Goal: Transaction & Acquisition: Book appointment/travel/reservation

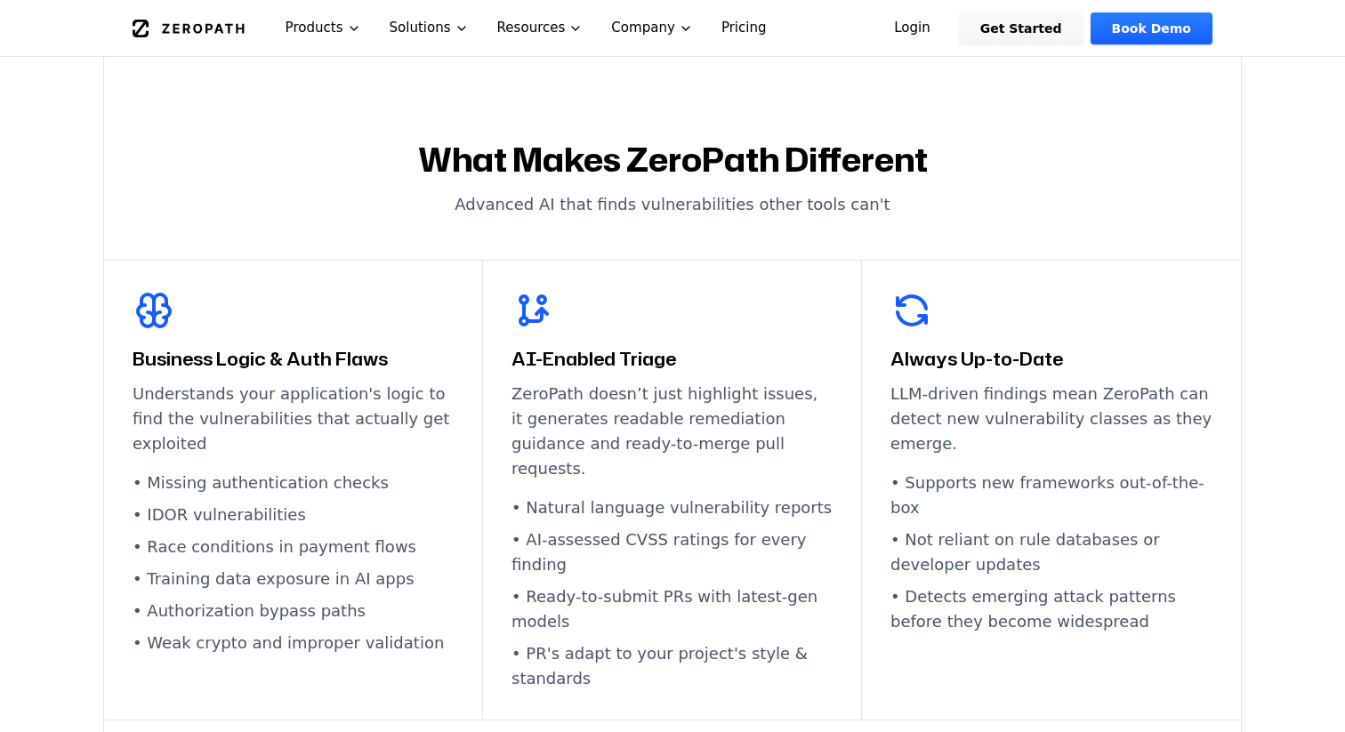
scroll to position [932, 0]
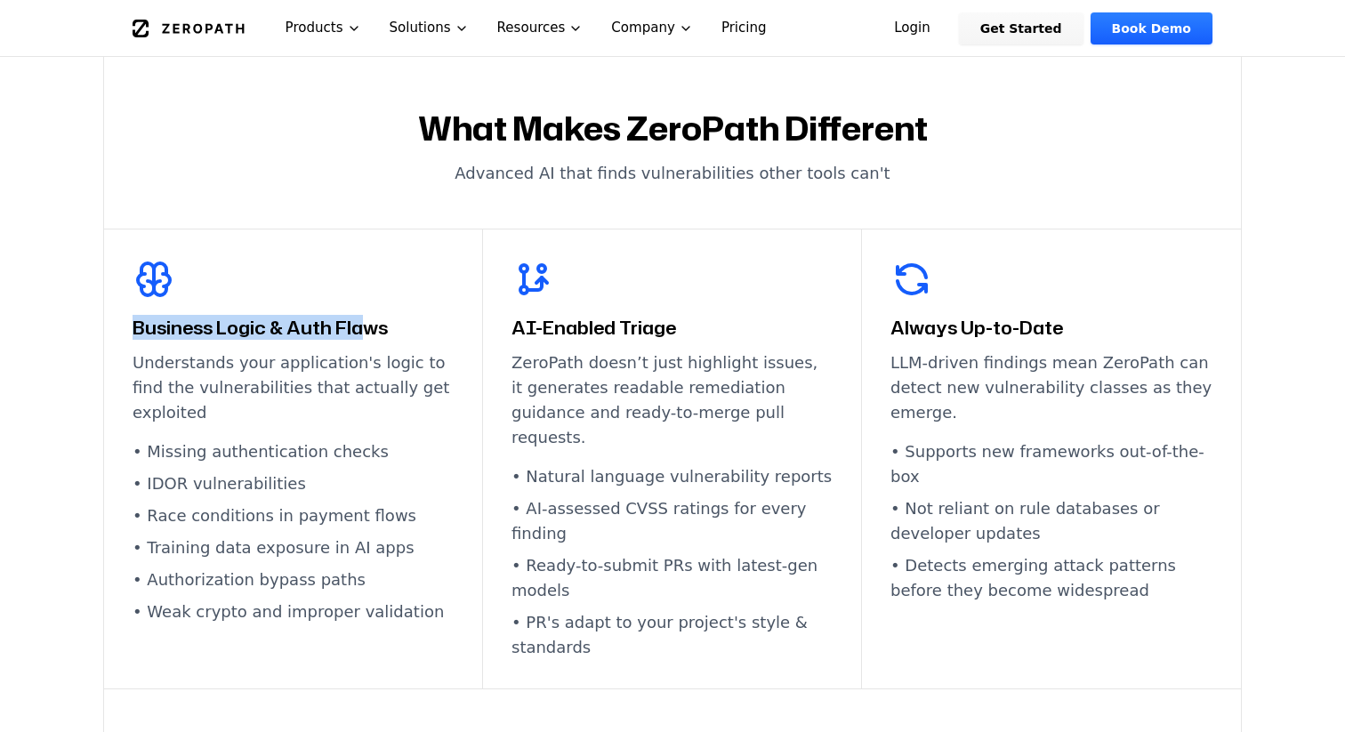
drag, startPoint x: 137, startPoint y: 325, endPoint x: 360, endPoint y: 326, distance: 223.3
click at [360, 326] on h3 "Business Logic & Auth Flaws" at bounding box center [293, 327] width 321 height 25
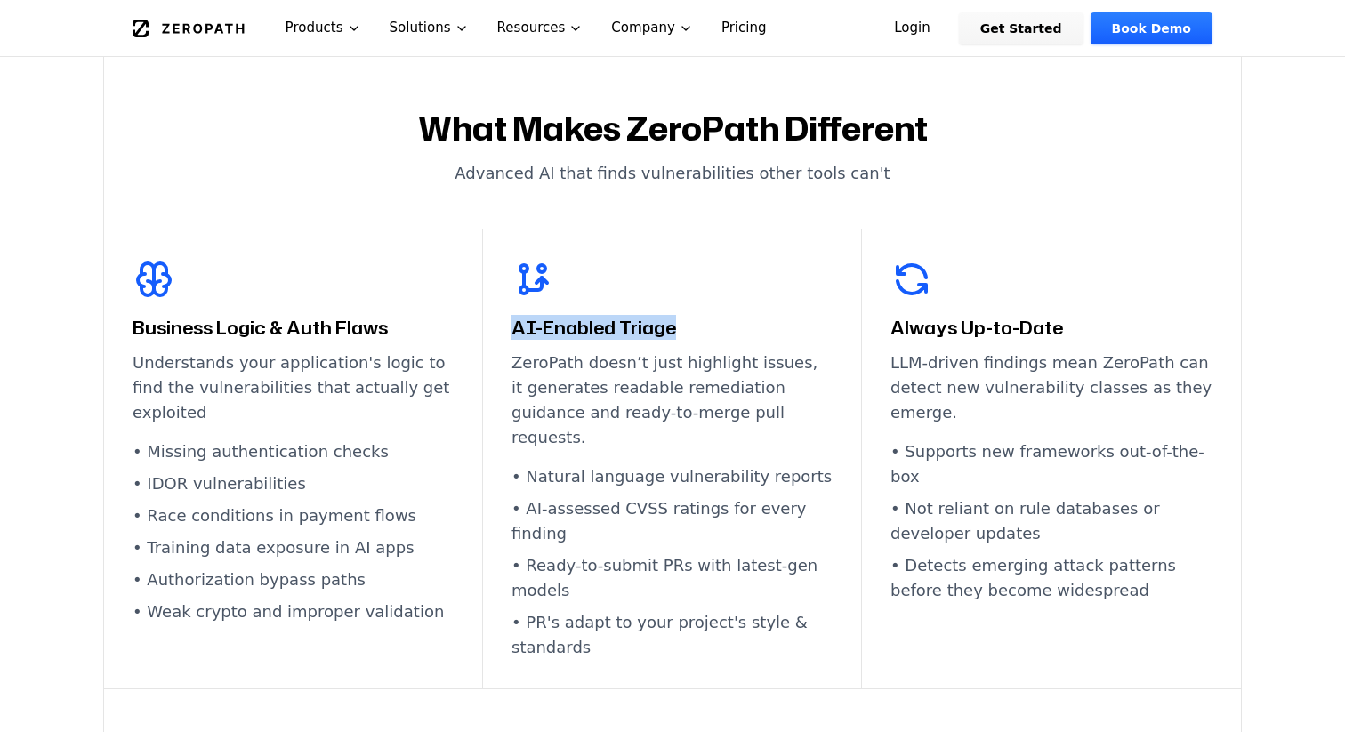
drag, startPoint x: 677, startPoint y: 332, endPoint x: 509, endPoint y: 331, distance: 168.2
click at [509, 331] on div "AI-Enabled Triage ZeroPath doesn’t just highlight issues, it generates readable…" at bounding box center [672, 460] width 379 height 460
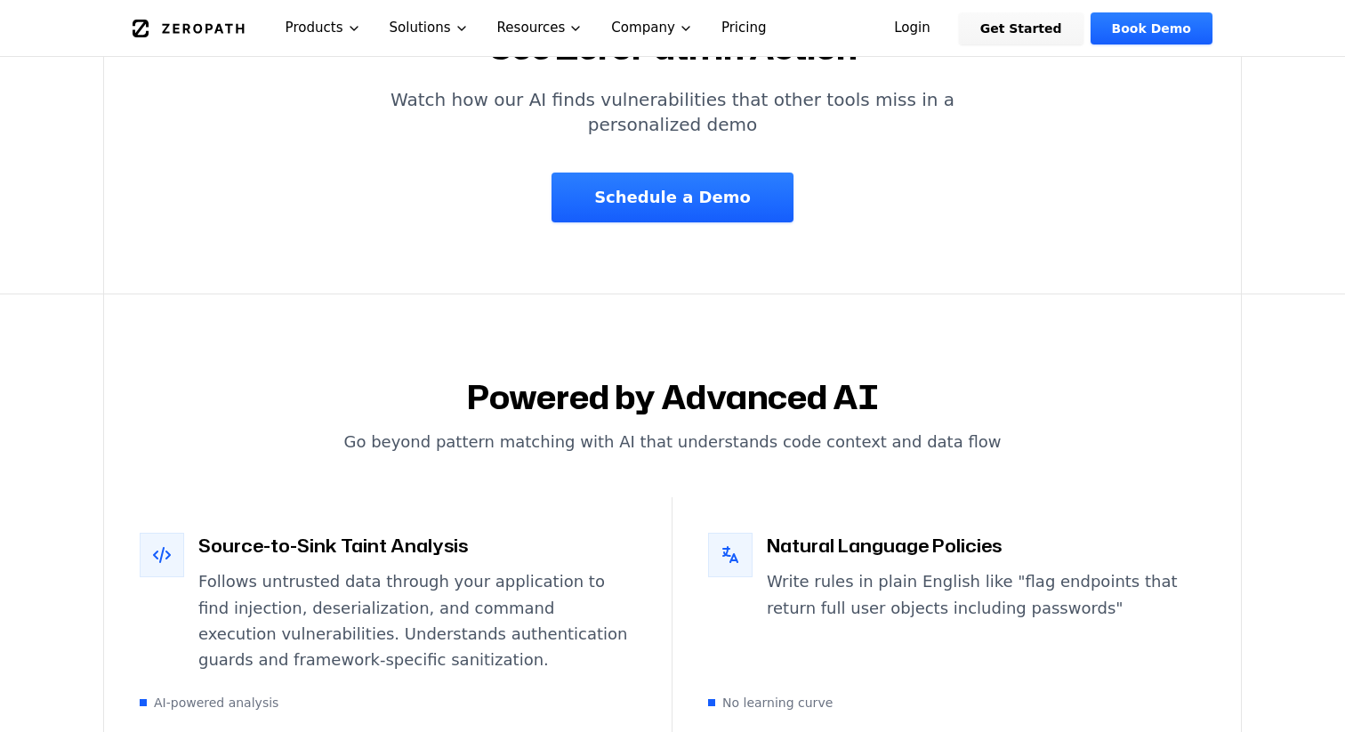
scroll to position [2840, 0]
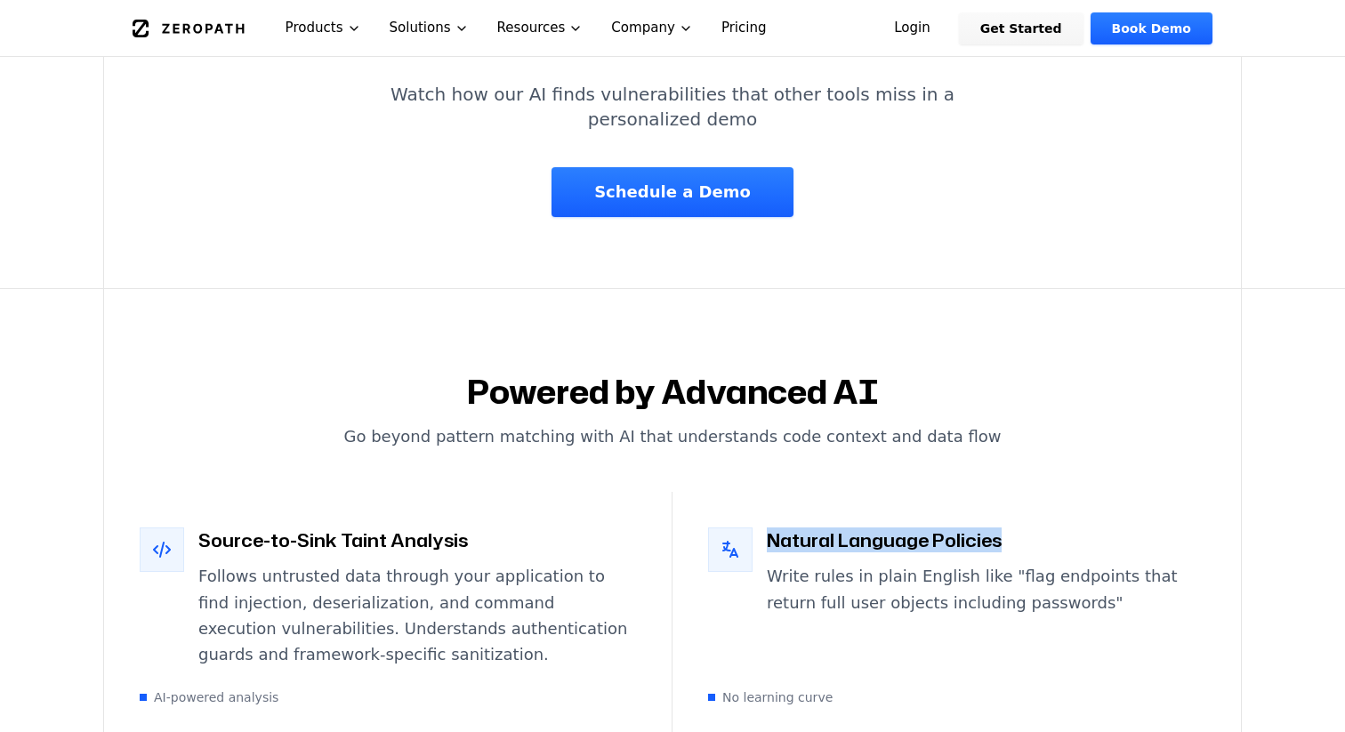
drag, startPoint x: 990, startPoint y: 460, endPoint x: 770, endPoint y: 458, distance: 220.7
click at [770, 528] on h3 "Natural Language Policies" at bounding box center [986, 540] width 439 height 25
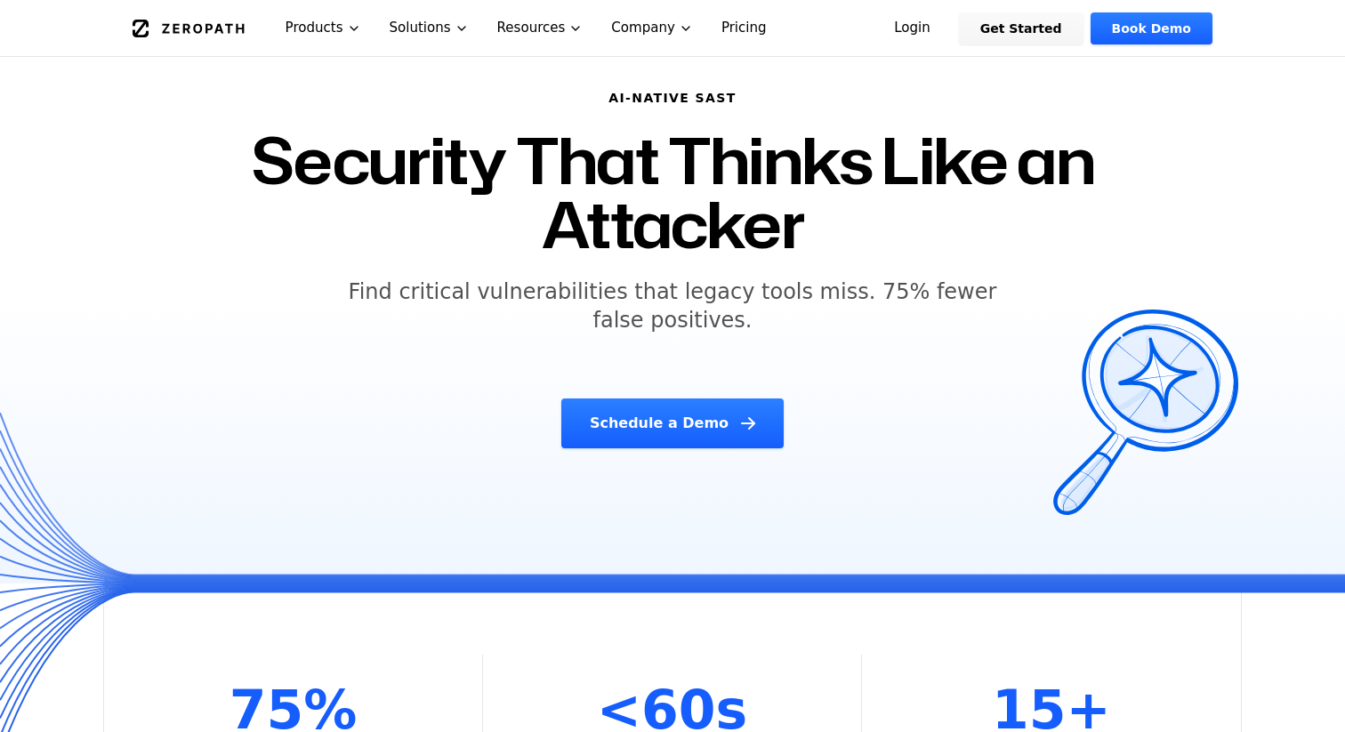
scroll to position [0, 0]
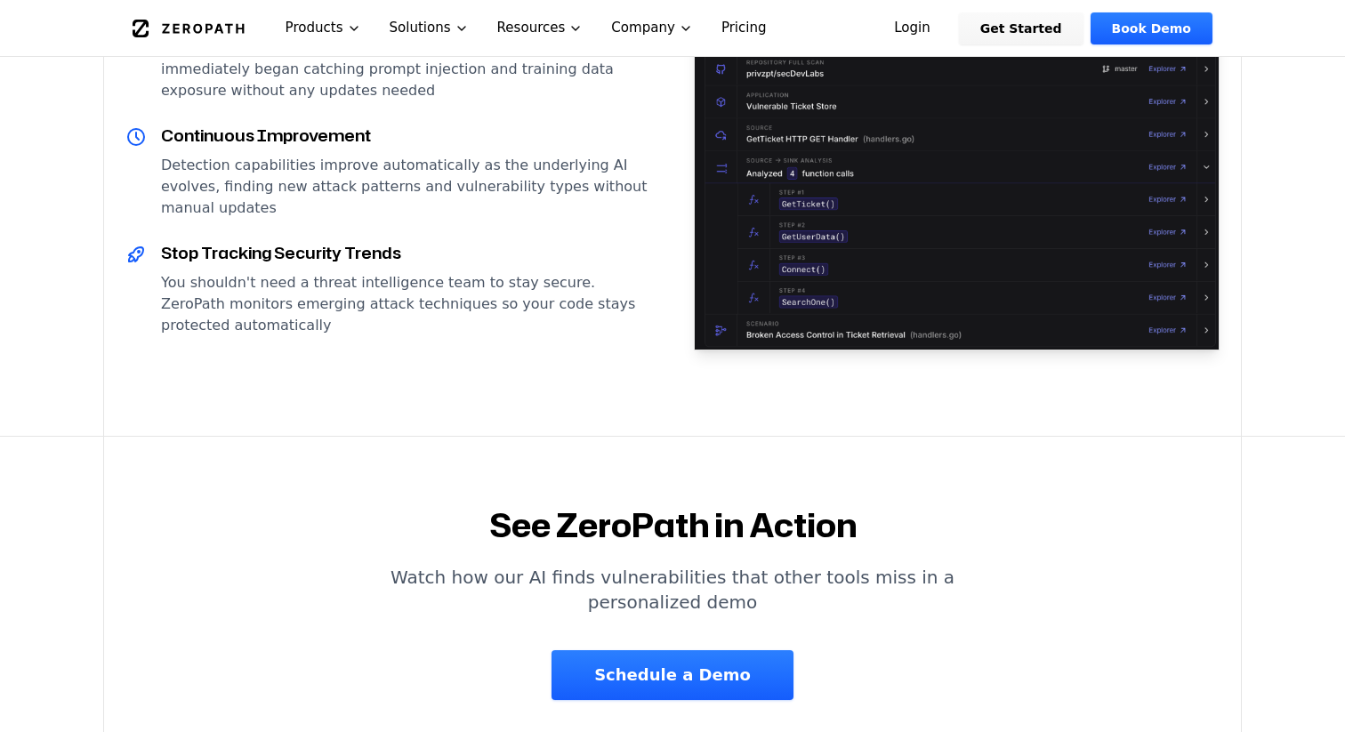
scroll to position [2418, 0]
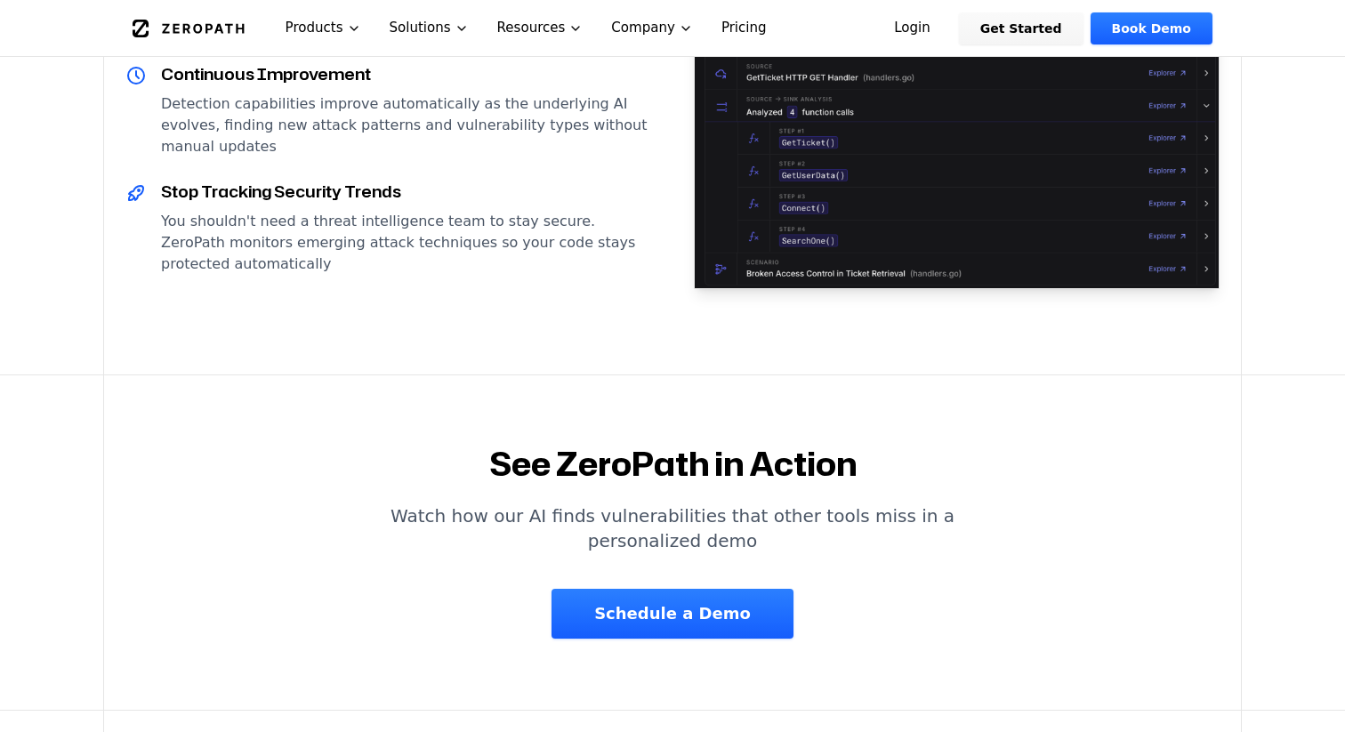
click at [638, 589] on link "Schedule a Demo" at bounding box center [673, 614] width 242 height 50
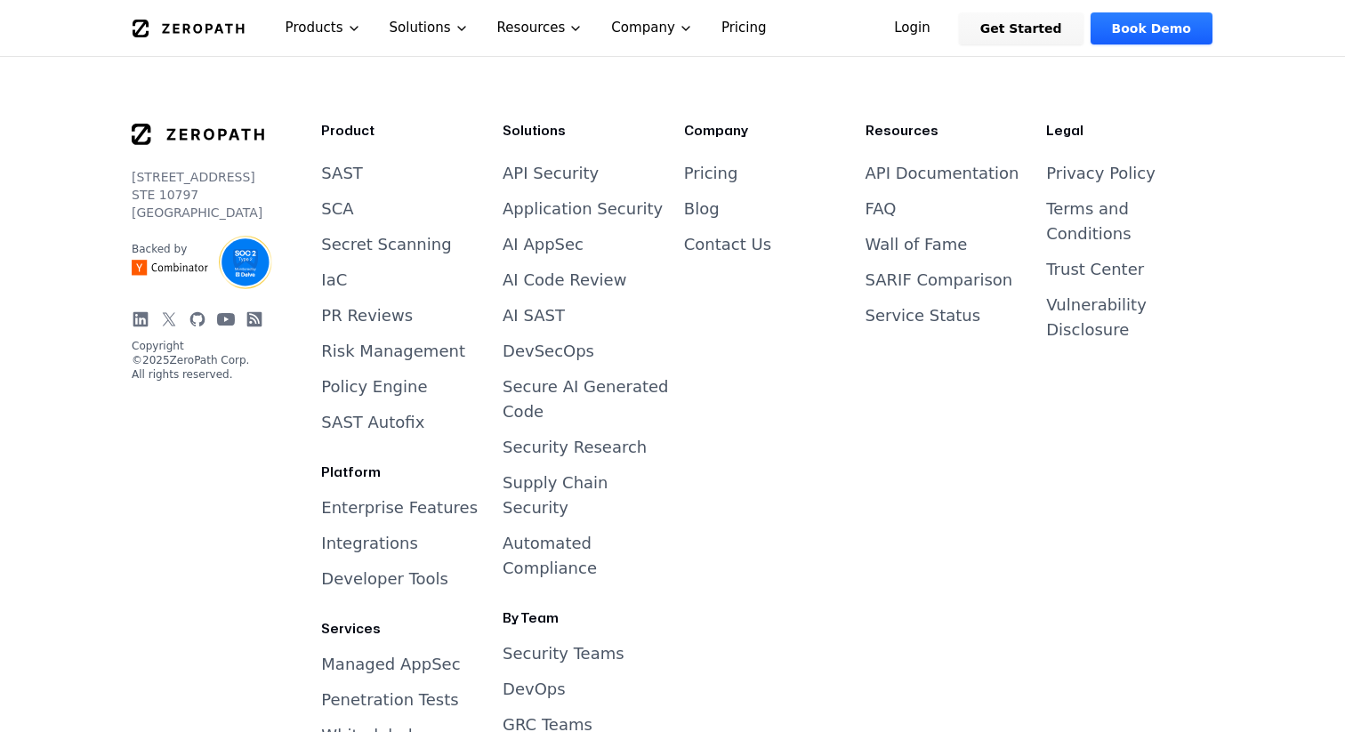
scroll to position [1314, 0]
